Goal: Check status: Check status

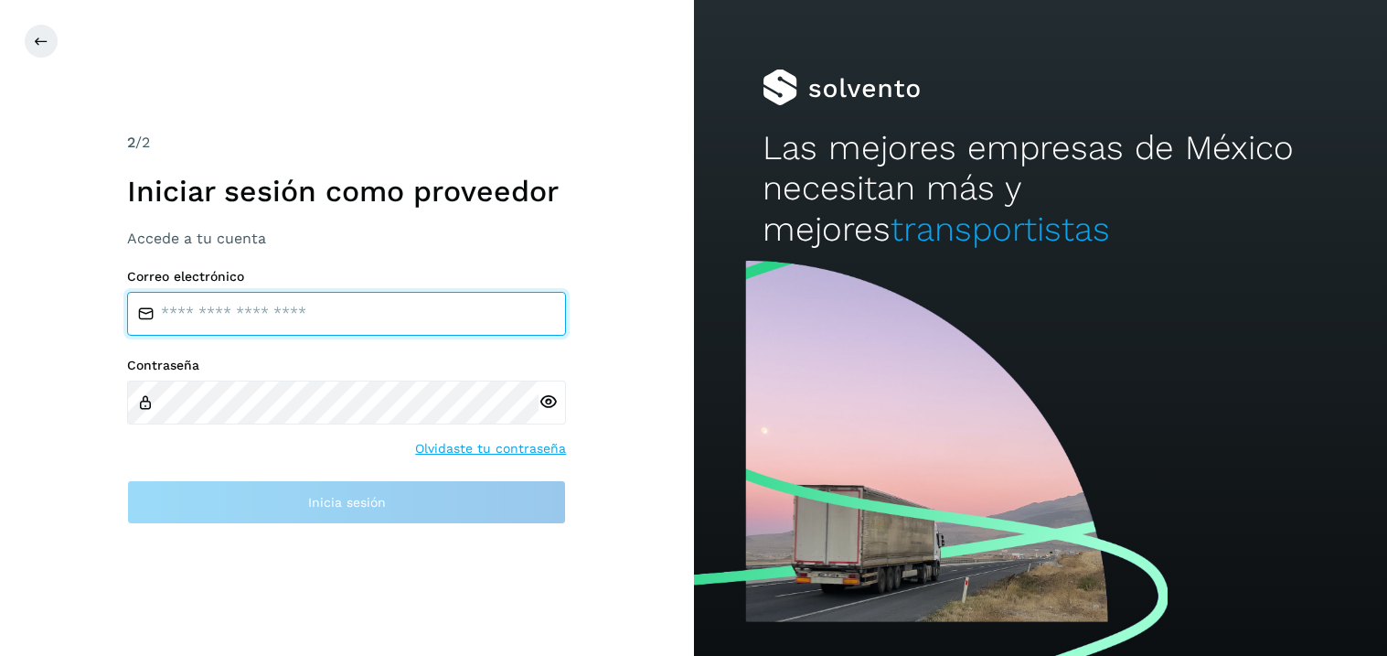
click at [232, 323] on input "email" at bounding box center [346, 314] width 439 height 44
type input "**********"
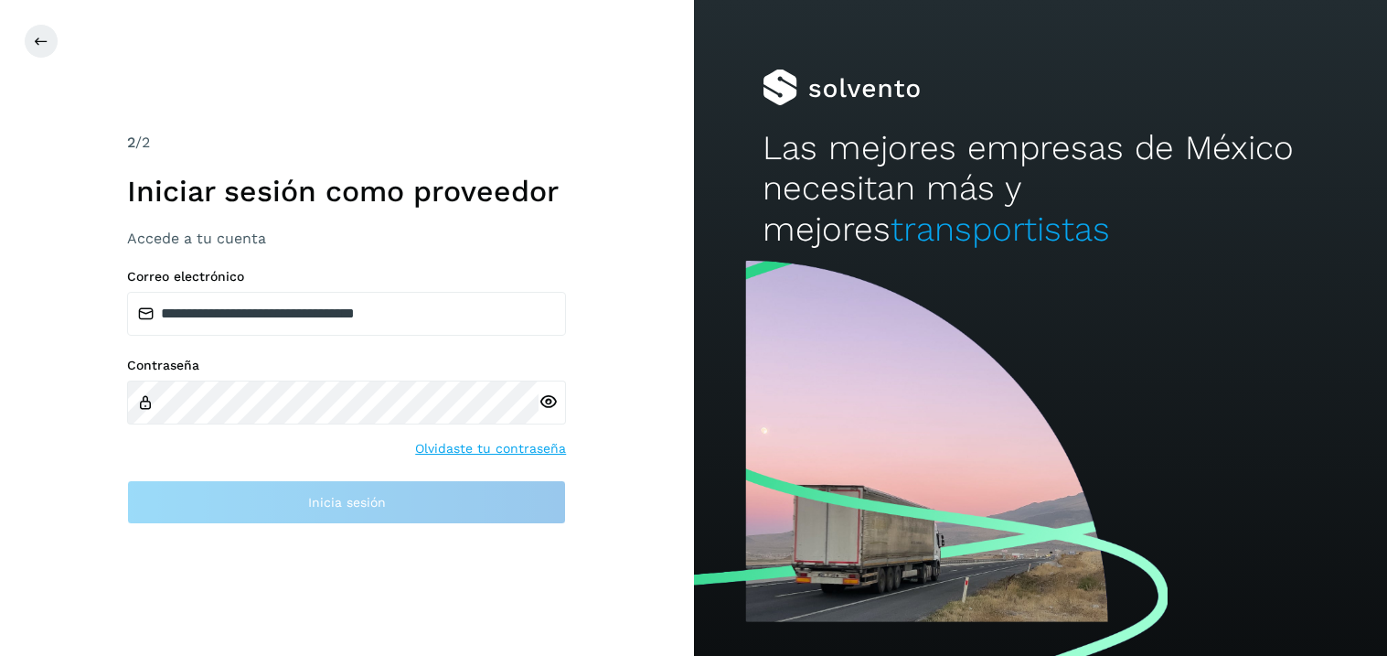
click at [557, 411] on div at bounding box center [552, 402] width 27 height 44
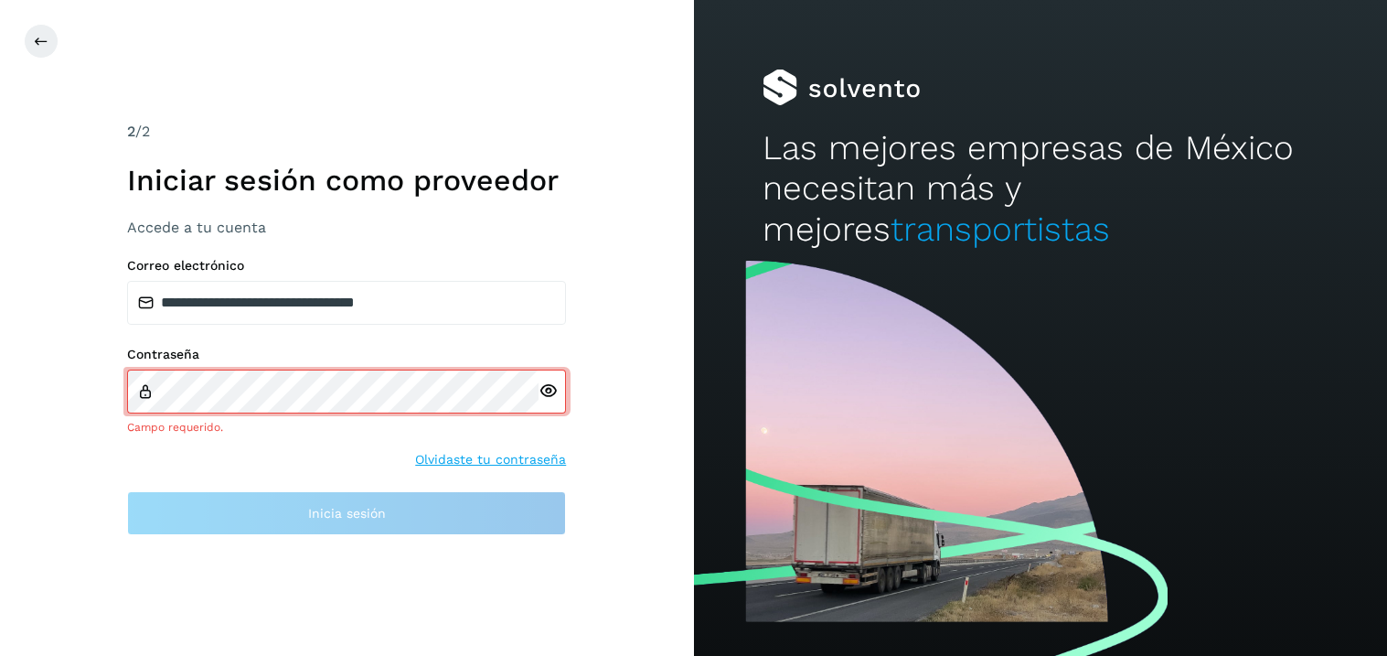
click at [555, 410] on div at bounding box center [552, 391] width 27 height 44
click at [549, 390] on icon at bounding box center [548, 390] width 19 height 19
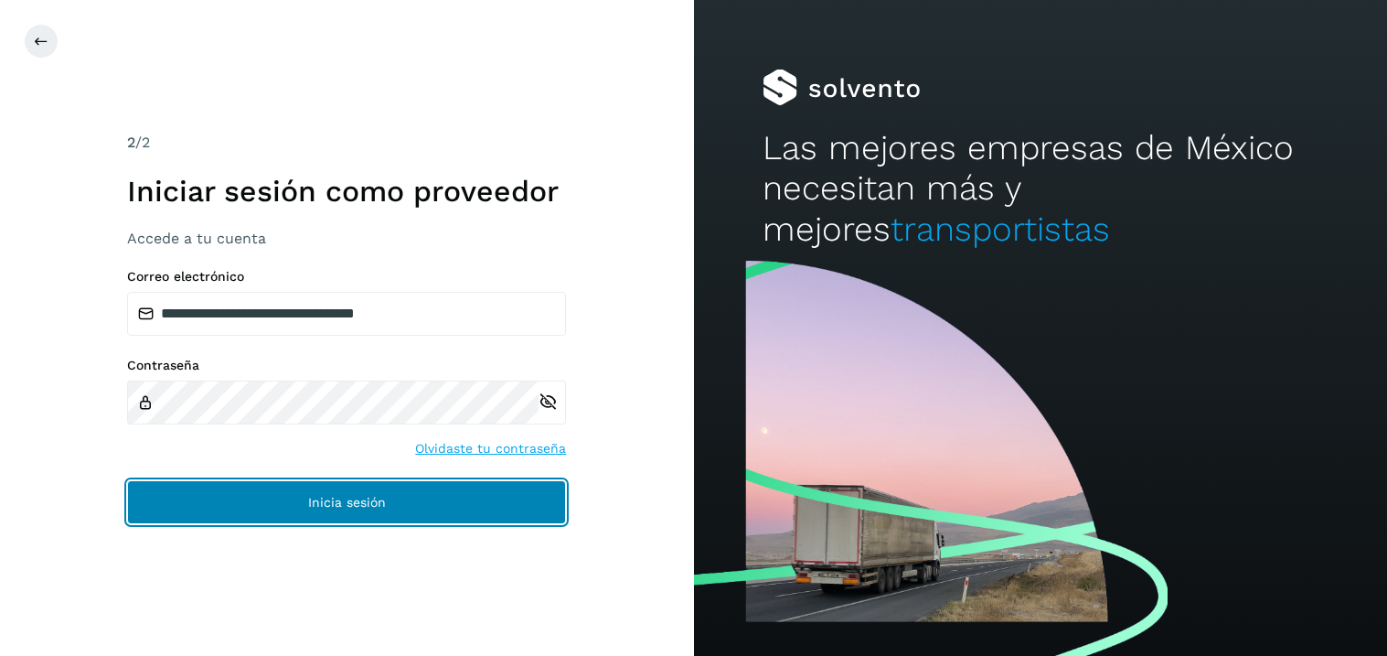
click at [311, 496] on span "Inicia sesión" at bounding box center [347, 502] width 78 height 13
click at [349, 503] on span "Inicia sesión" at bounding box center [347, 502] width 78 height 13
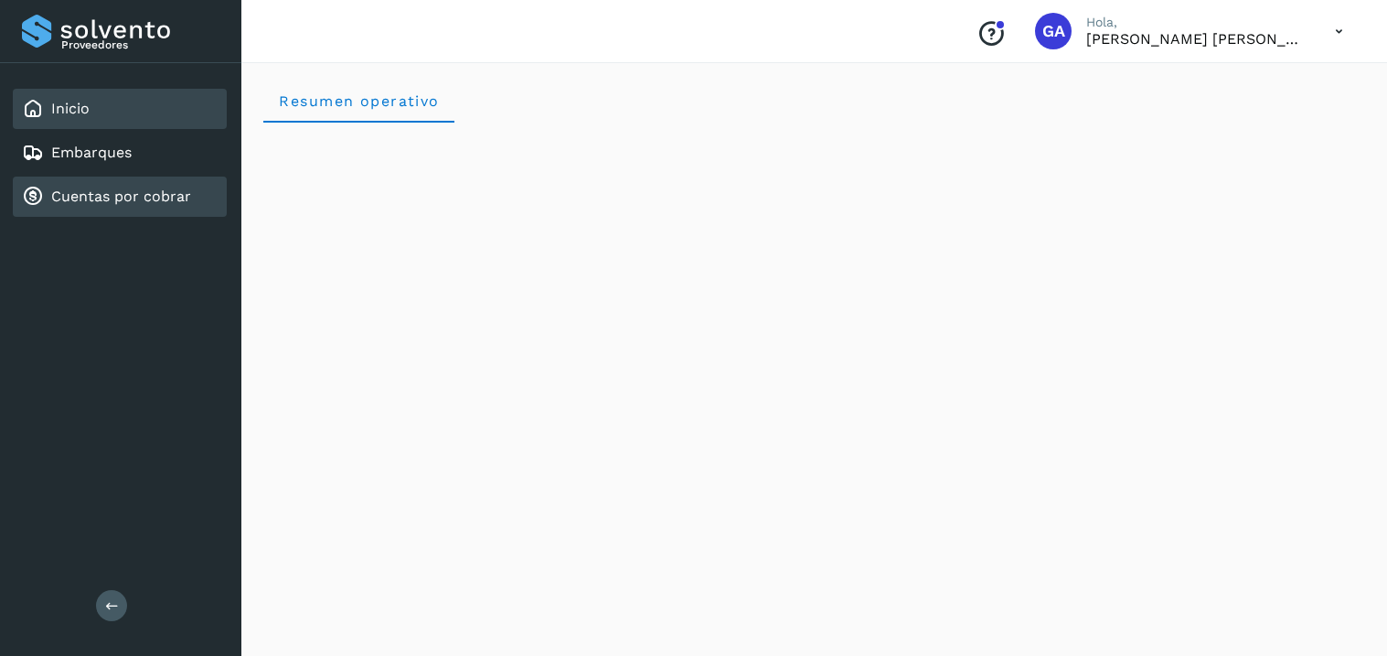
click at [136, 194] on link "Cuentas por cobrar" at bounding box center [121, 195] width 140 height 17
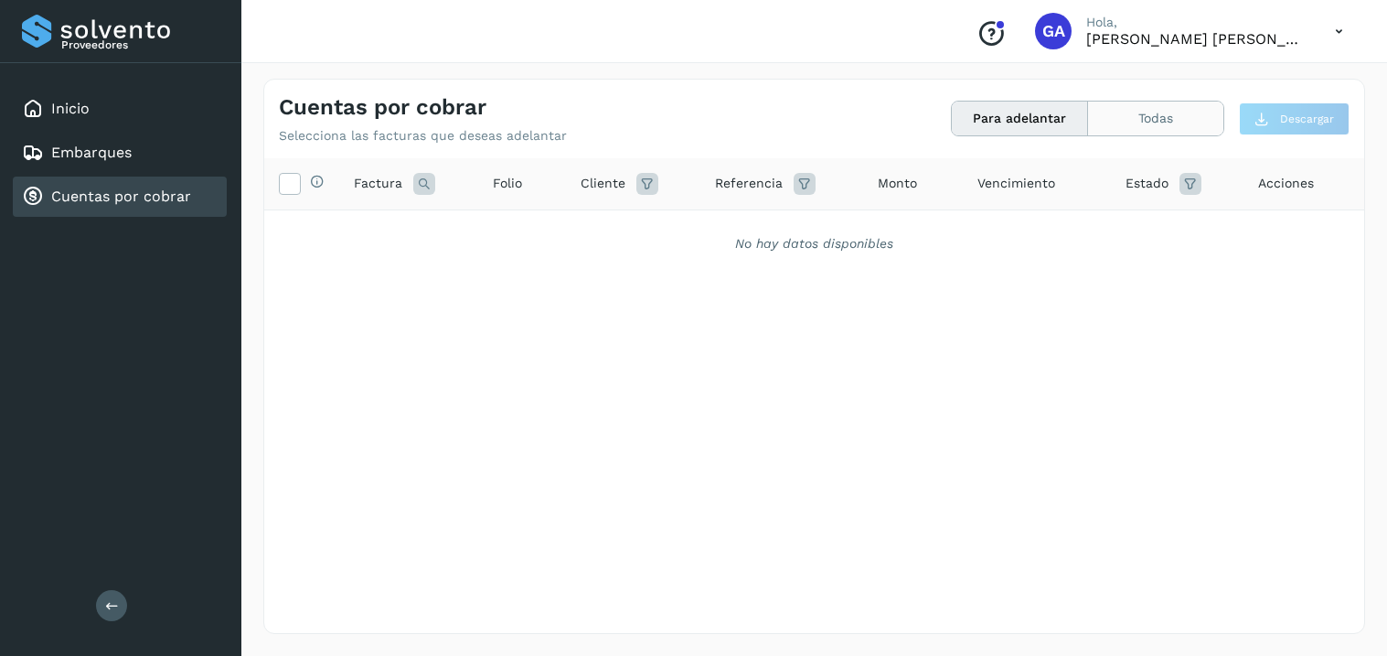
click at [1163, 126] on button "Todas" at bounding box center [1155, 118] width 135 height 34
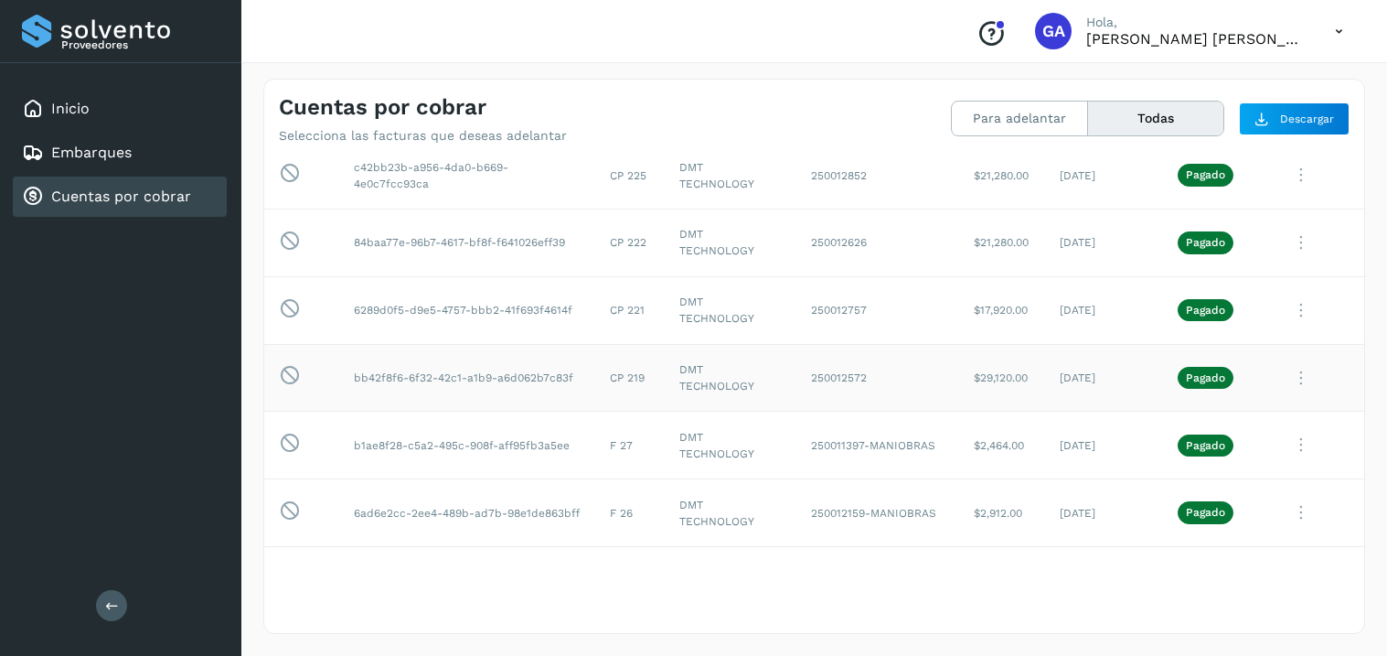
scroll to position [208, 0]
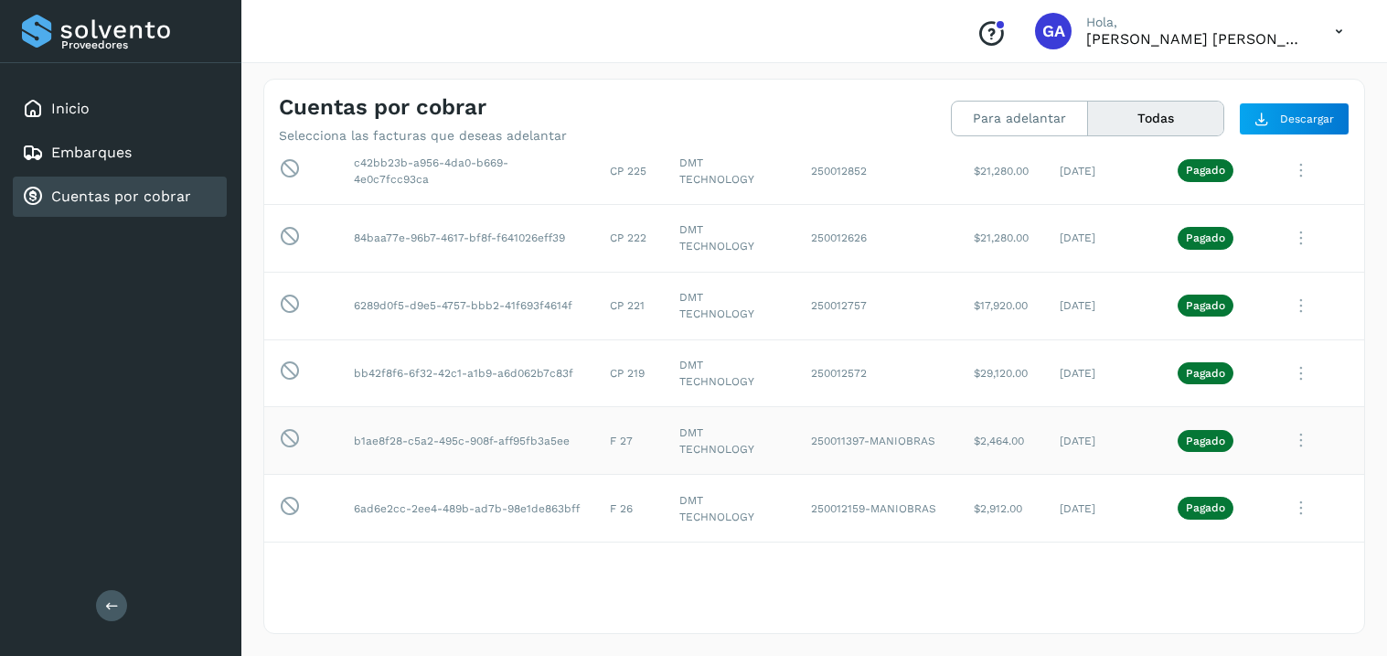
click at [1295, 55] on icon at bounding box center [1301, 35] width 37 height 37
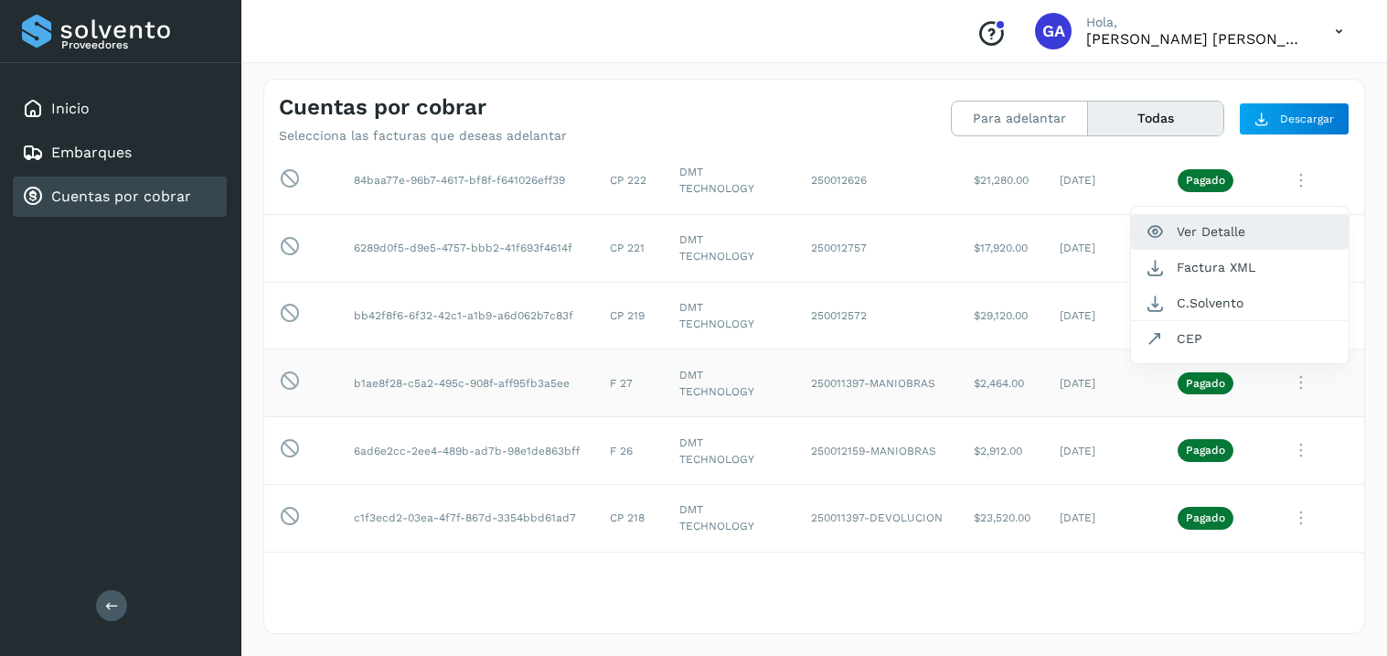
click at [1225, 239] on button "Ver Detalle" at bounding box center [1240, 232] width 218 height 36
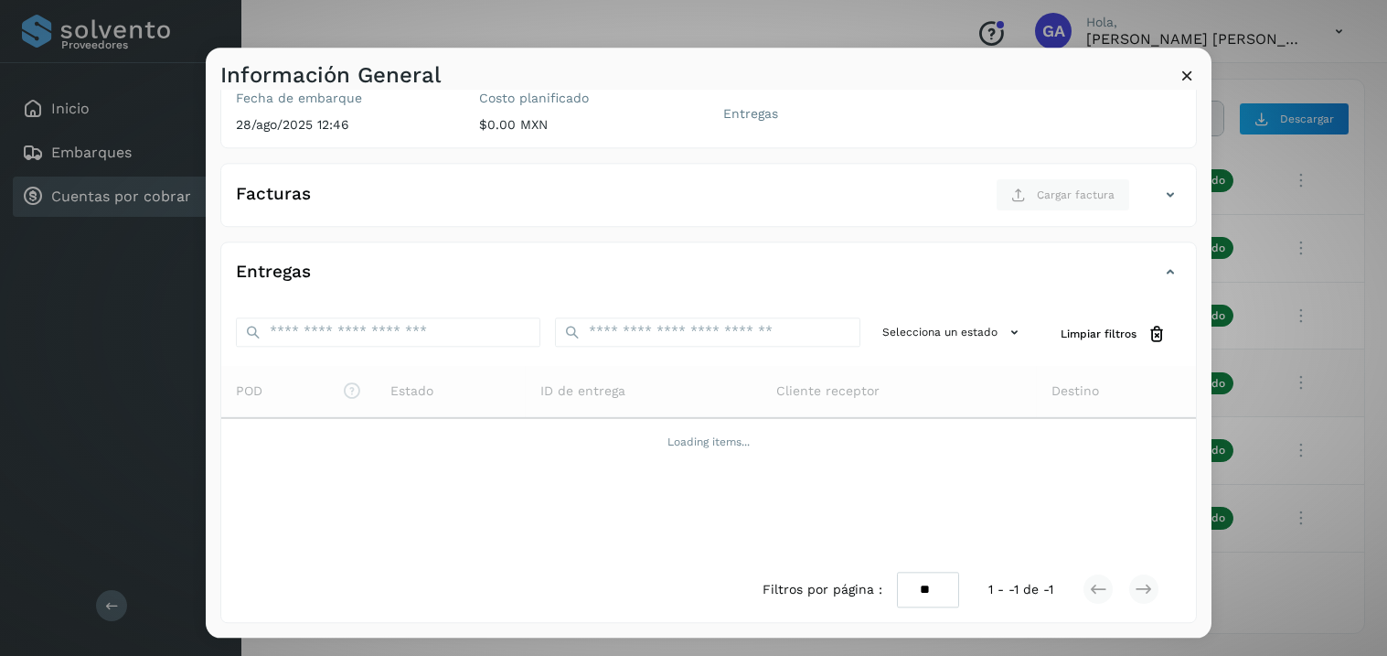
scroll to position [0, 0]
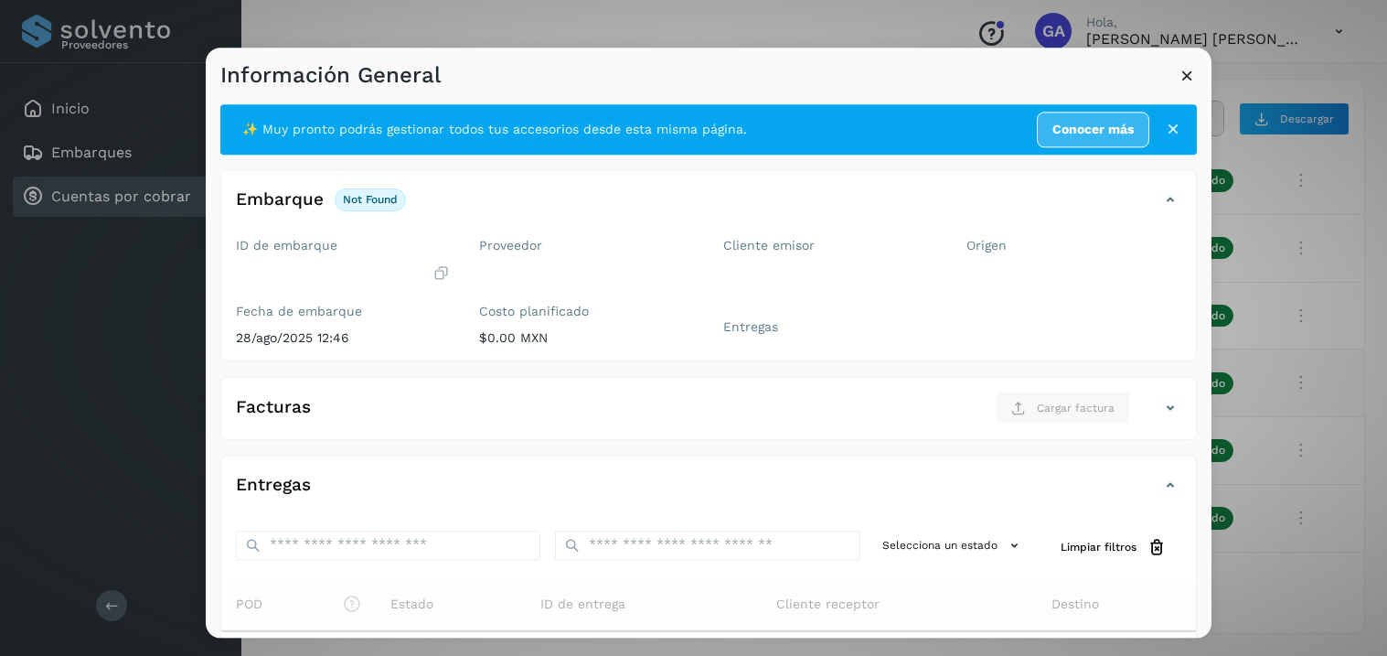
click at [1196, 83] on icon at bounding box center [1187, 75] width 19 height 19
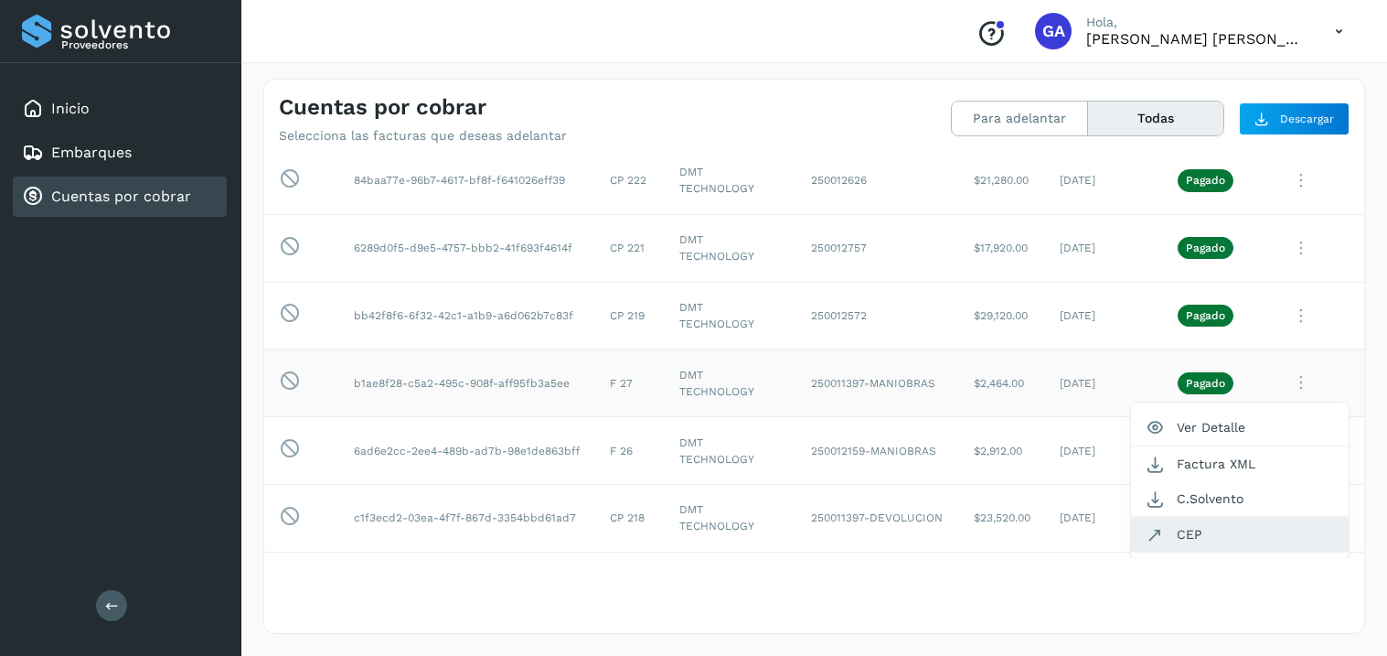
click at [1202, 539] on button "CEP" at bounding box center [1240, 534] width 218 height 35
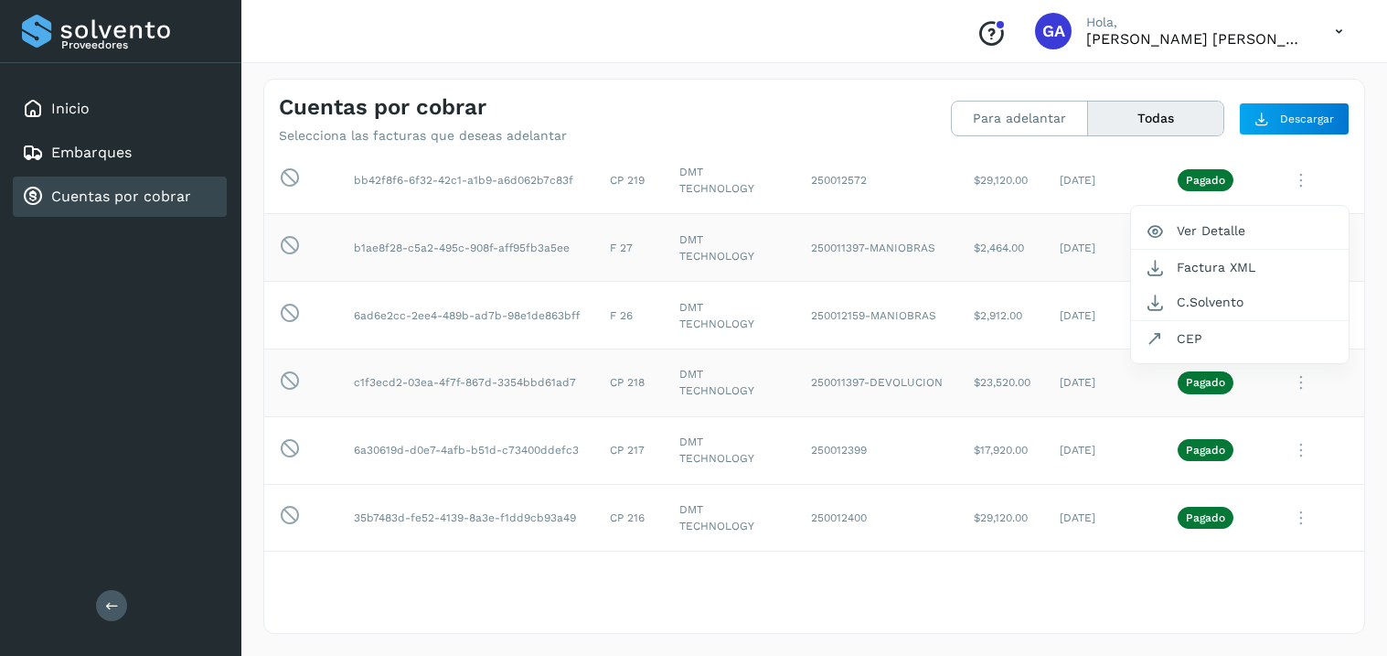
click at [1280, 390] on div at bounding box center [693, 328] width 1387 height 656
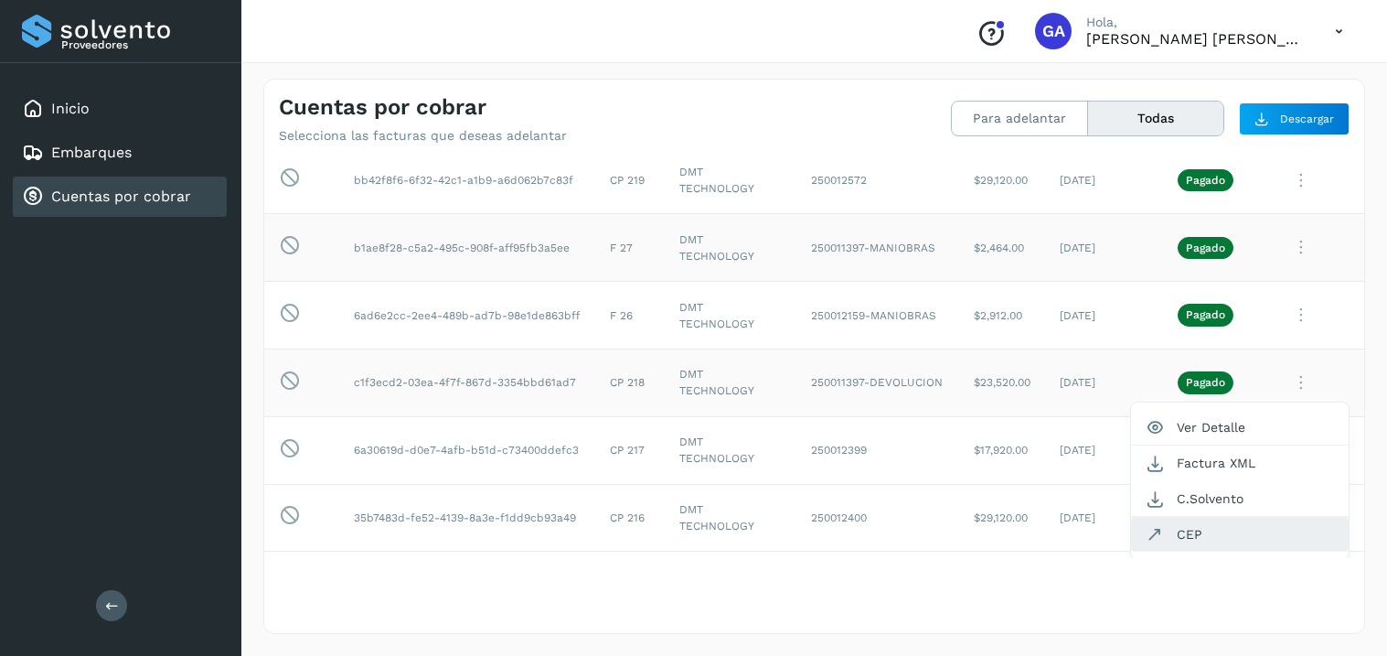
click at [1189, 528] on button "CEP" at bounding box center [1240, 534] width 218 height 35
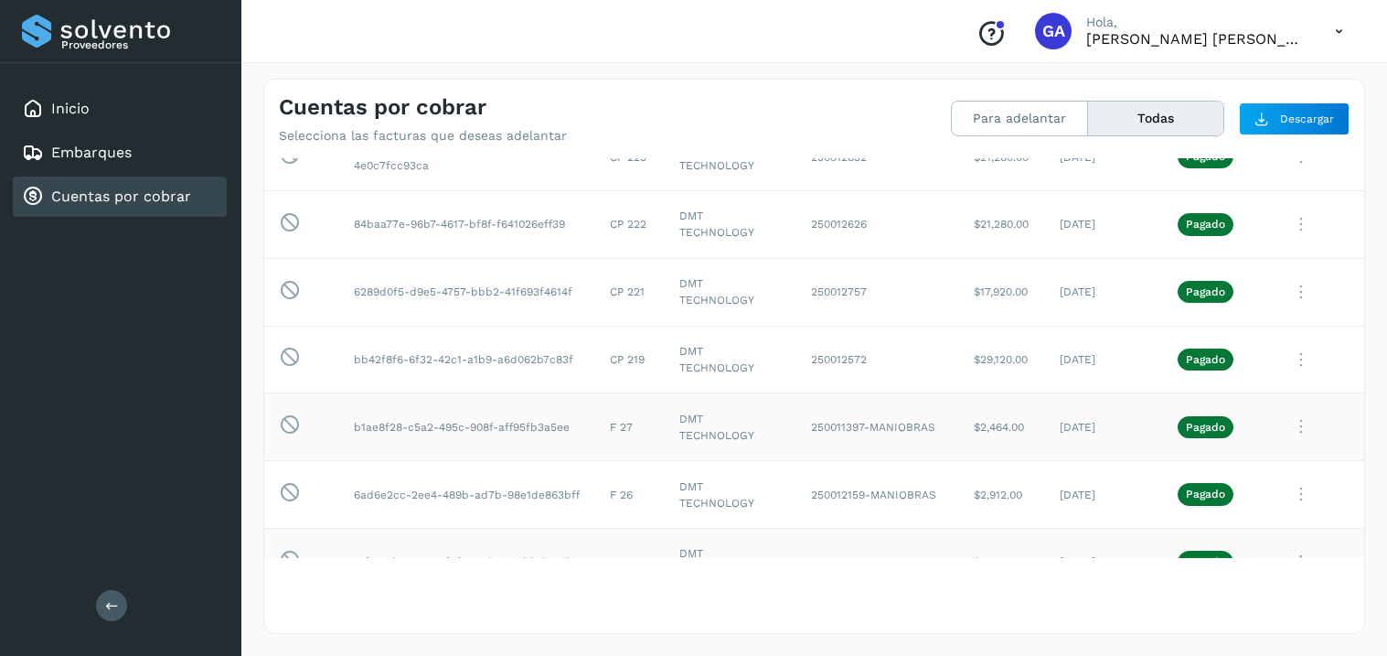
scroll to position [218, 0]
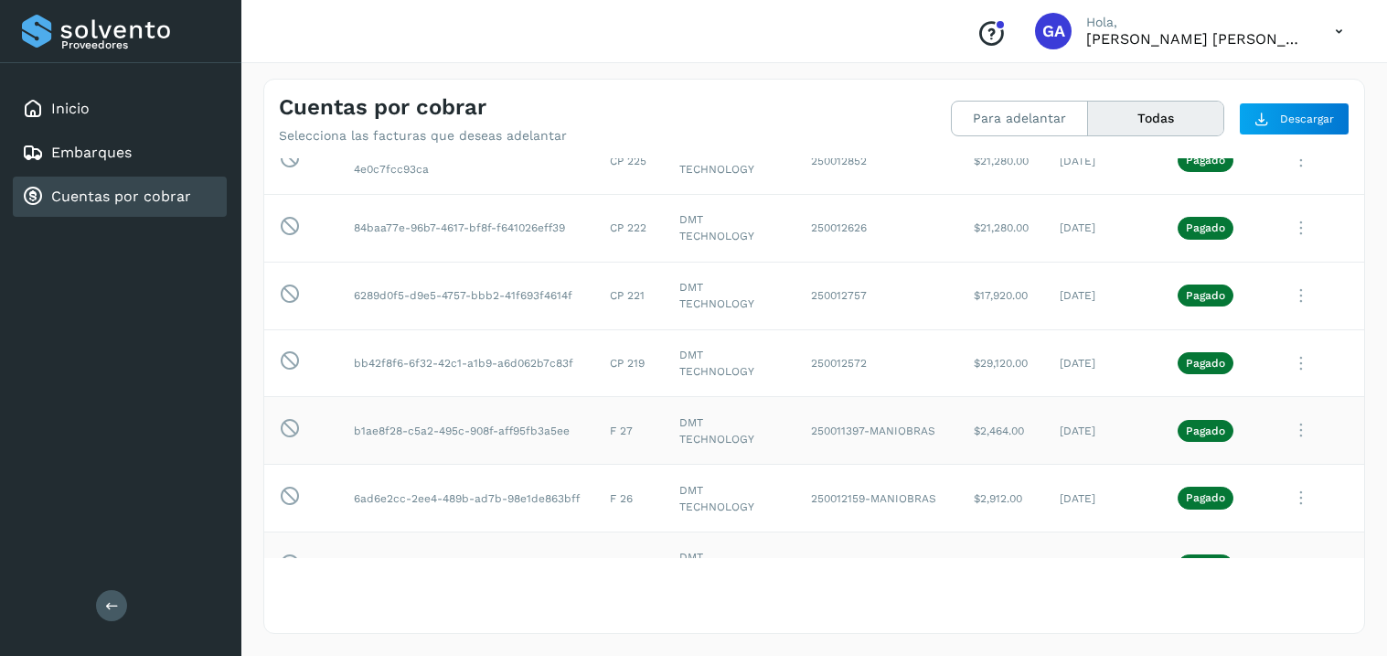
click at [894, 423] on td "250011397-MANIOBRAS" at bounding box center [877, 431] width 163 height 68
click at [1298, 45] on icon at bounding box center [1301, 25] width 37 height 37
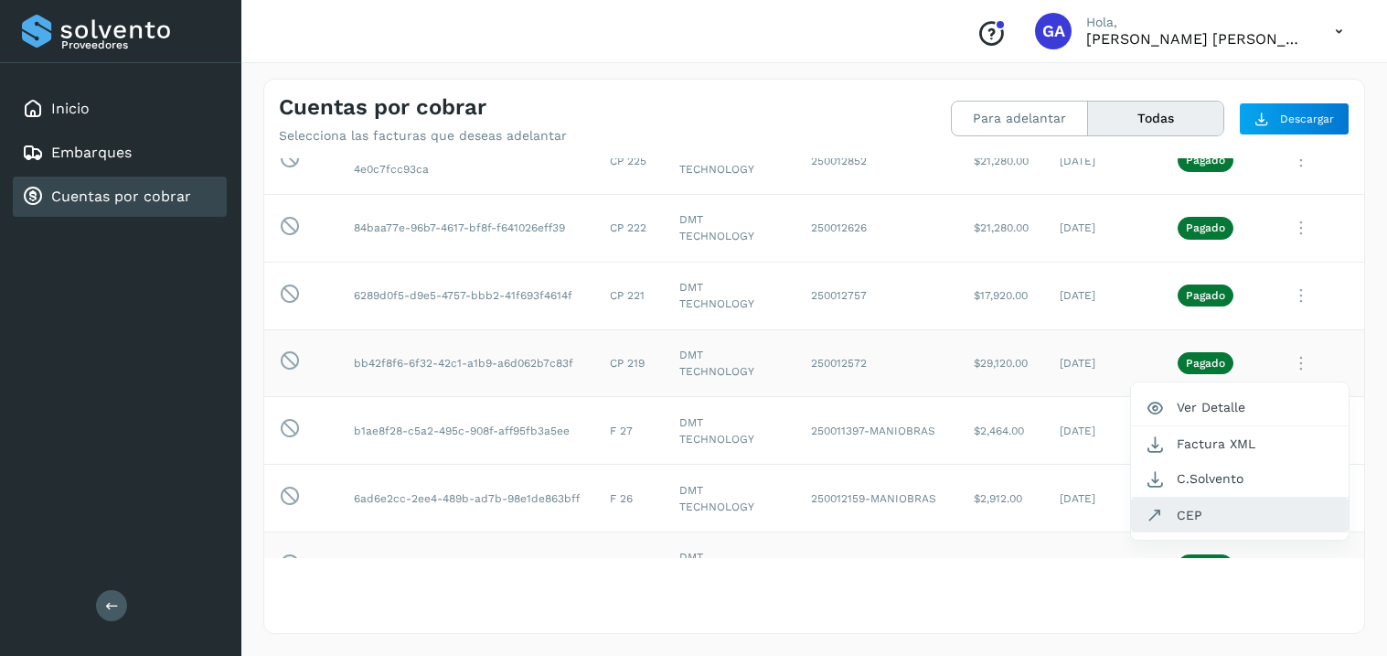
click at [1199, 519] on button "CEP" at bounding box center [1240, 514] width 218 height 35
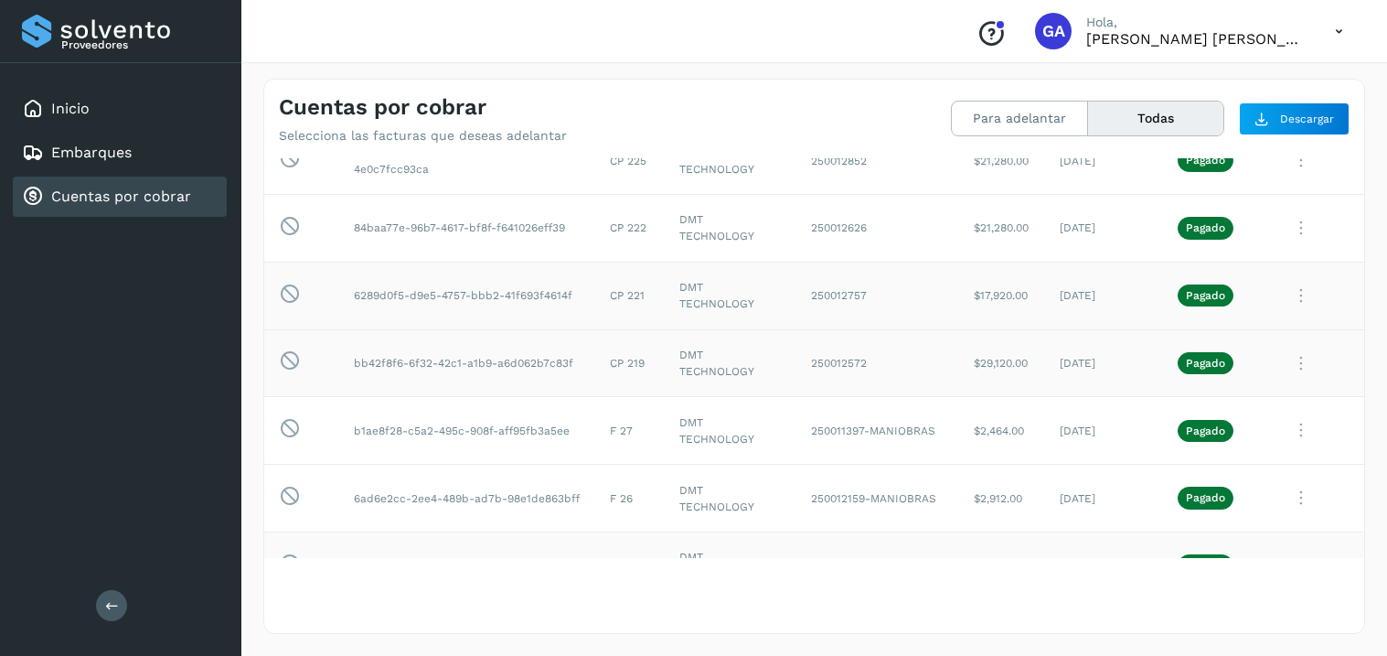
click at [1297, 45] on icon at bounding box center [1301, 25] width 37 height 37
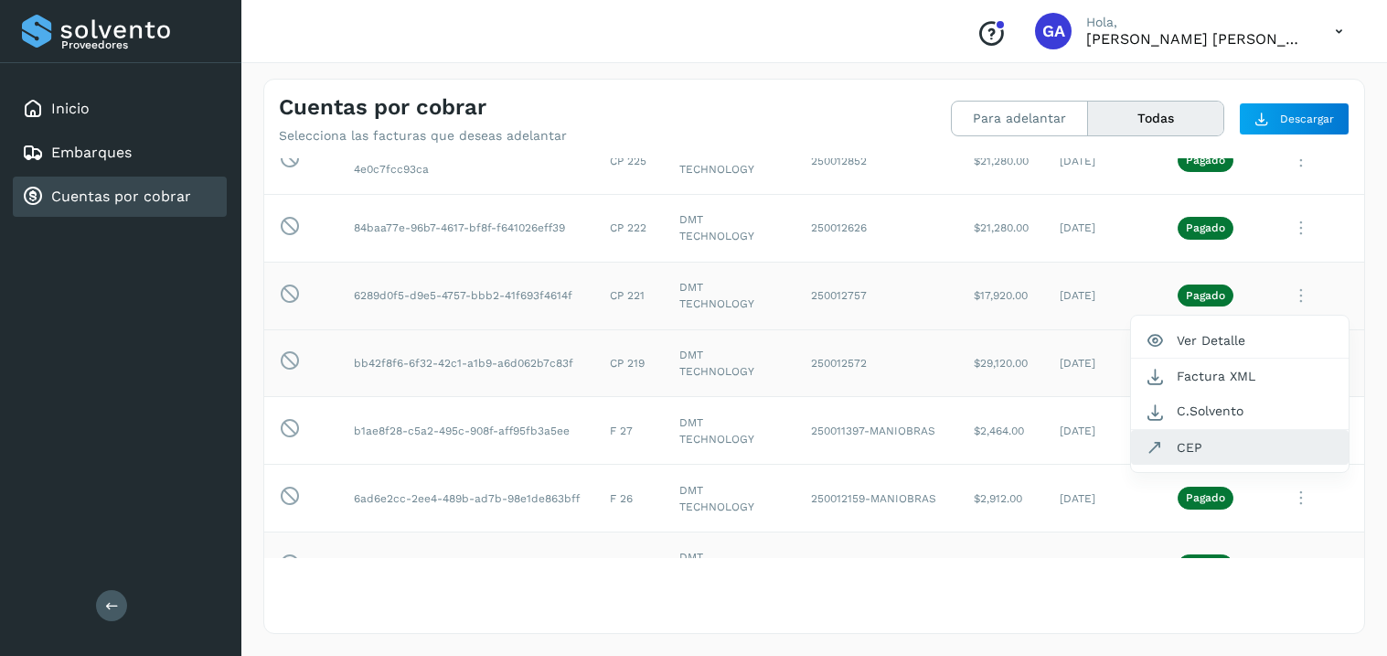
click at [1214, 448] on button "CEP" at bounding box center [1240, 447] width 218 height 35
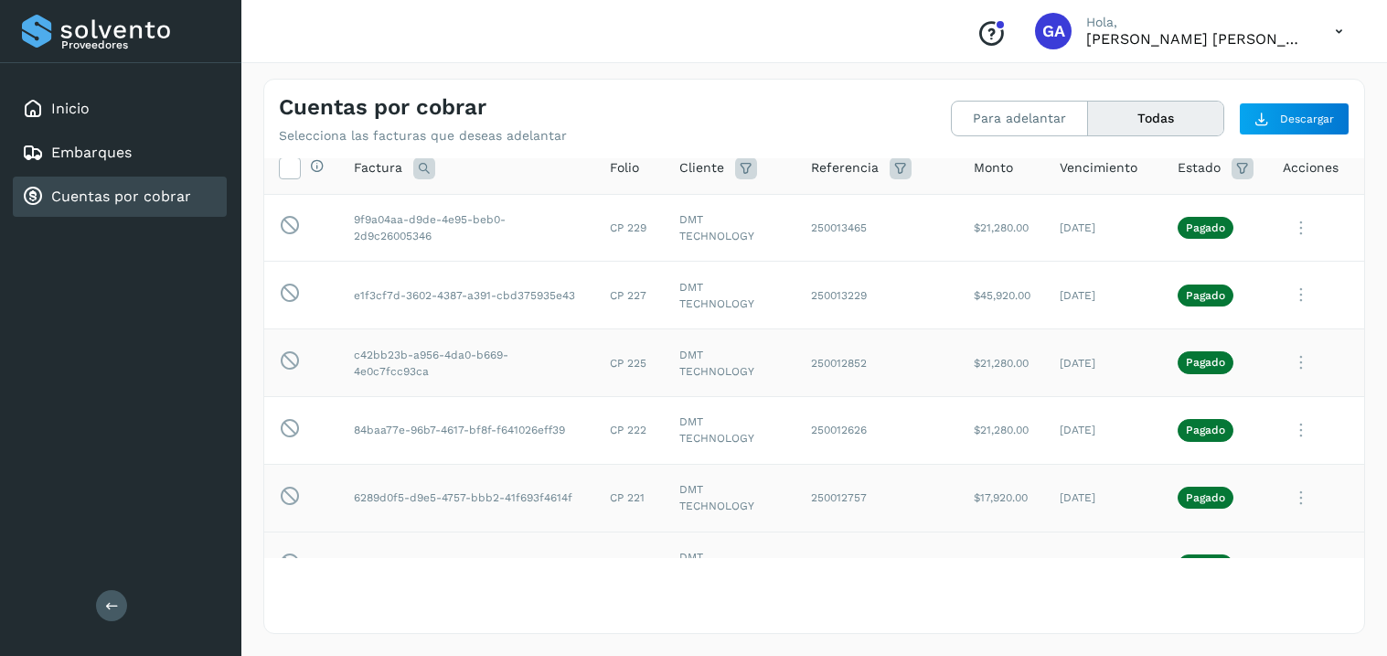
scroll to position [0, 0]
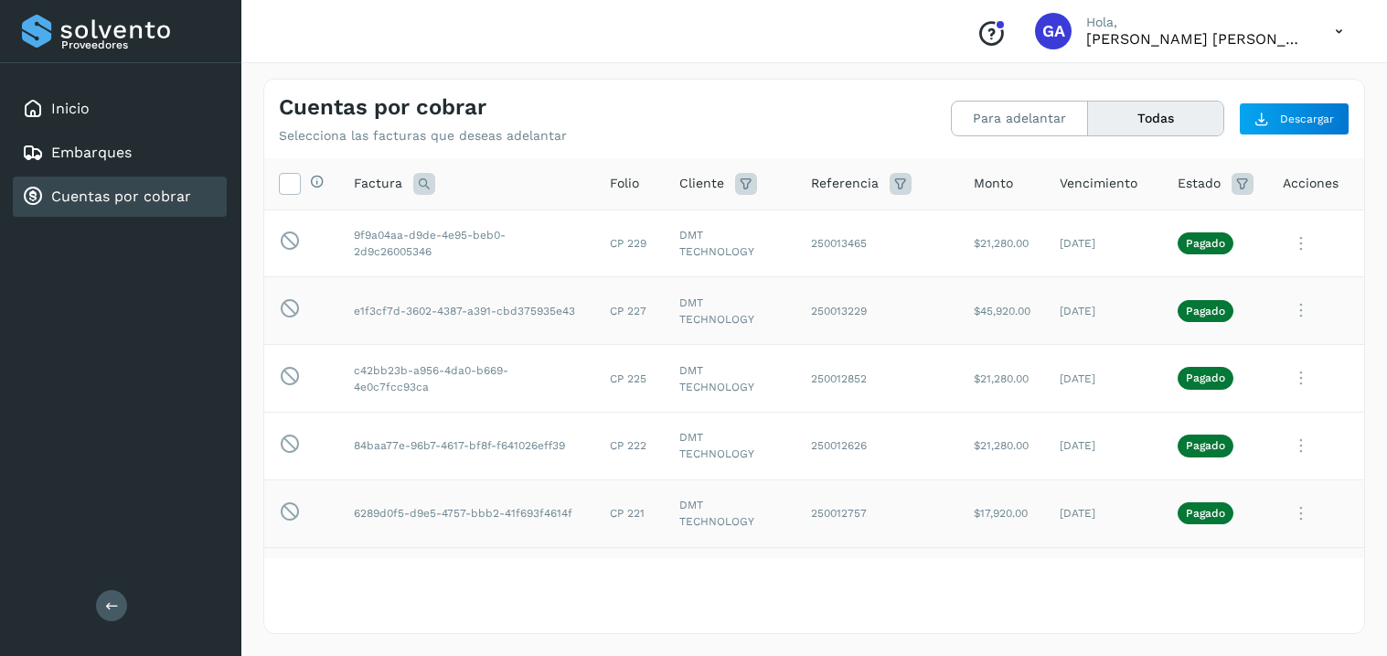
click at [1302, 262] on icon at bounding box center [1301, 243] width 37 height 37
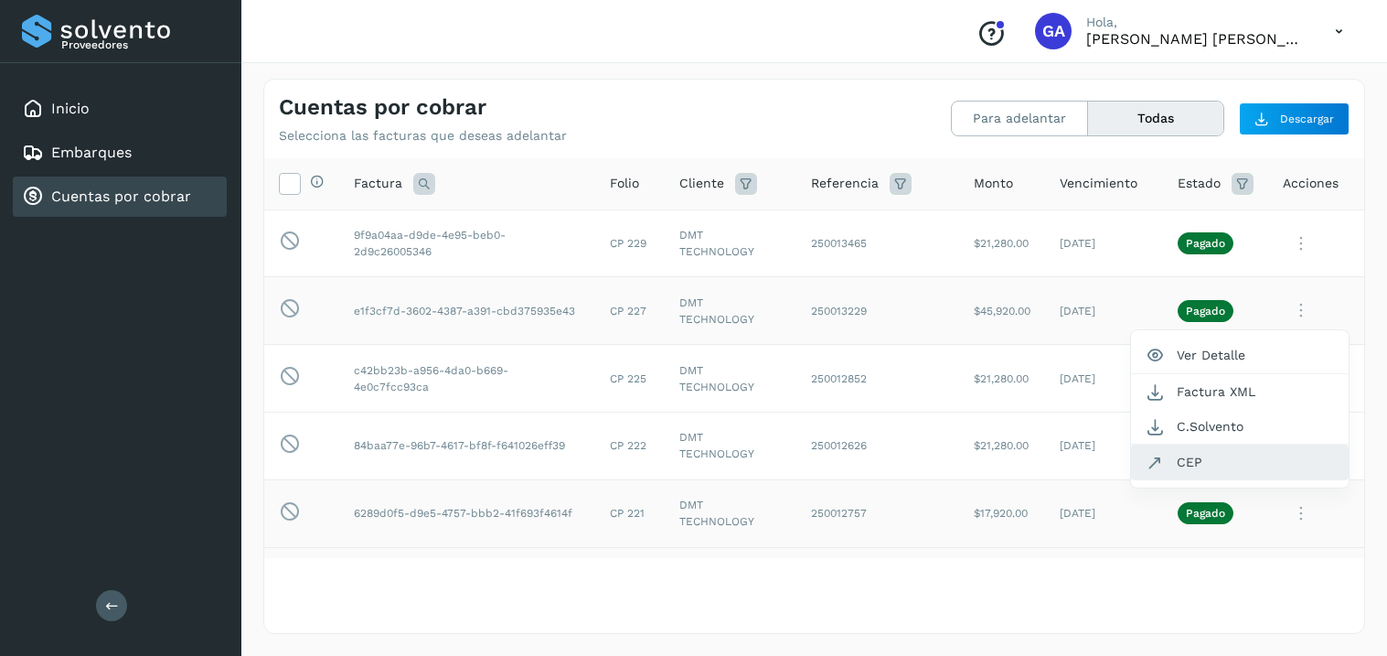
click at [1191, 457] on button "CEP" at bounding box center [1240, 461] width 218 height 35
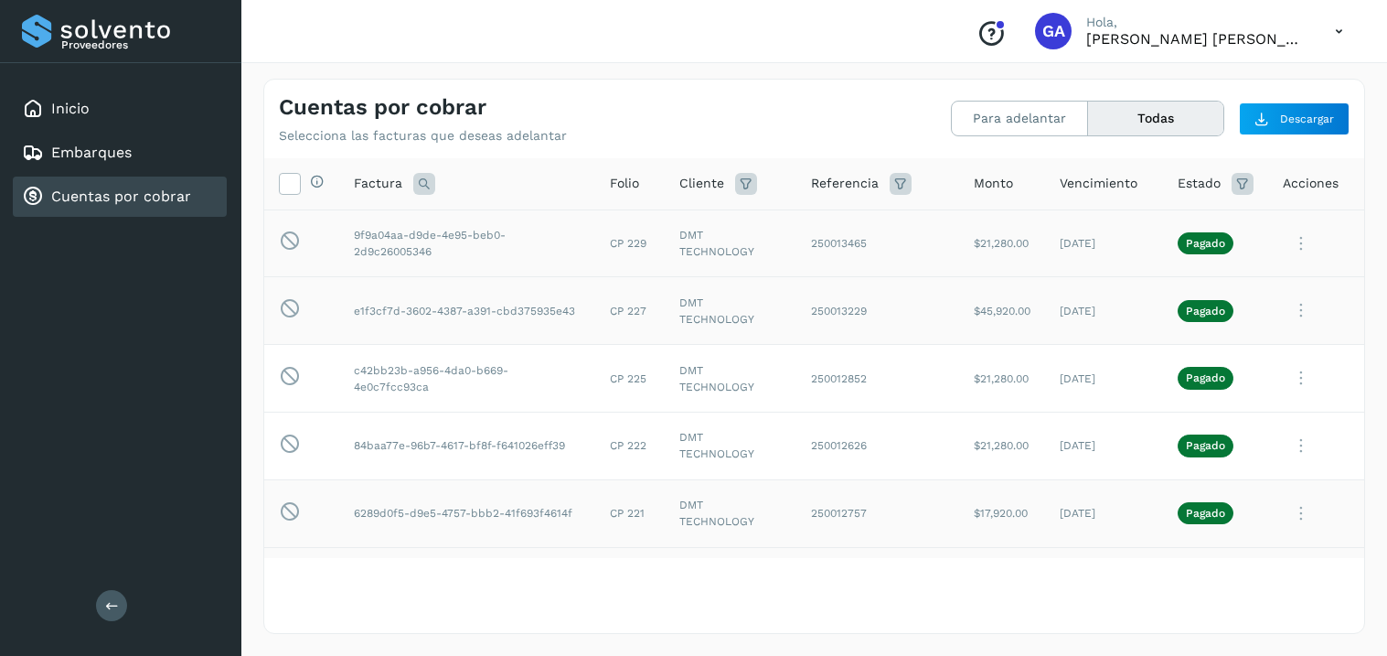
click at [1299, 247] on icon at bounding box center [1301, 243] width 37 height 37
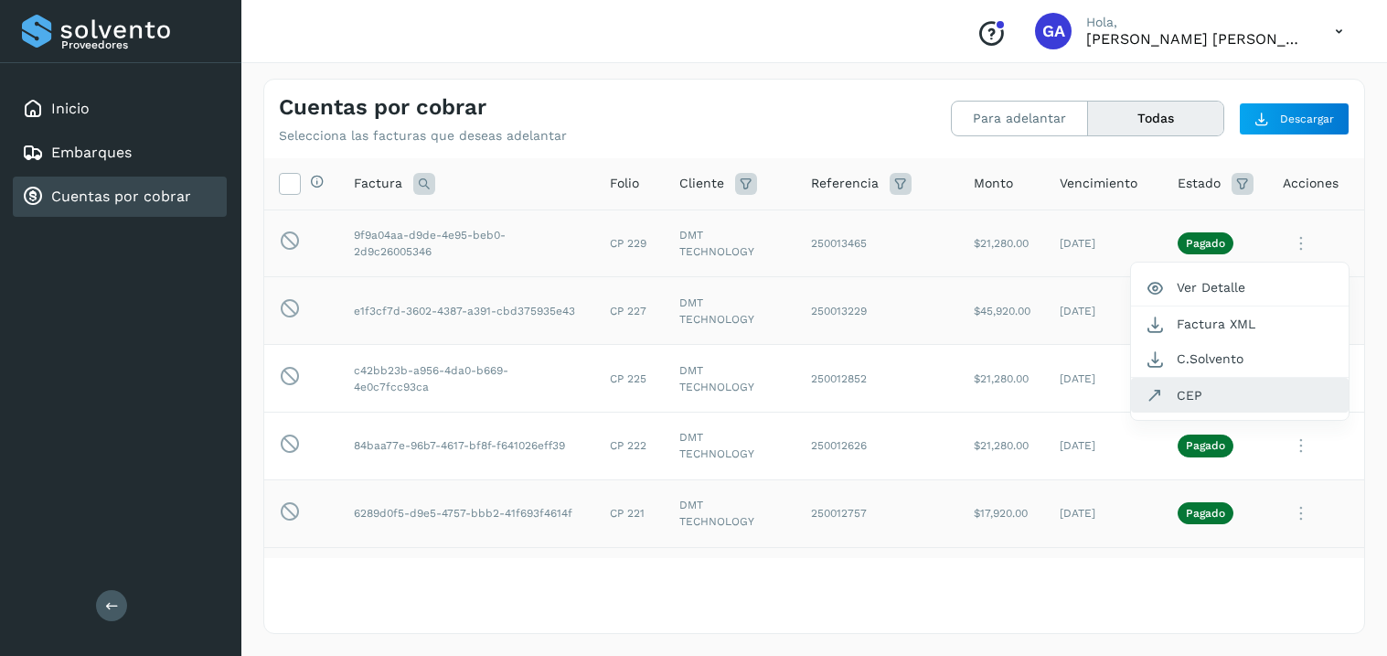
click at [1209, 402] on button "CEP" at bounding box center [1240, 395] width 218 height 35
